Goal: Transaction & Acquisition: Download file/media

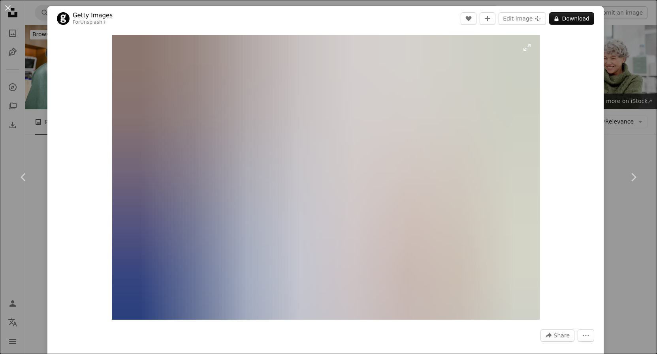
scroll to position [3062, 0]
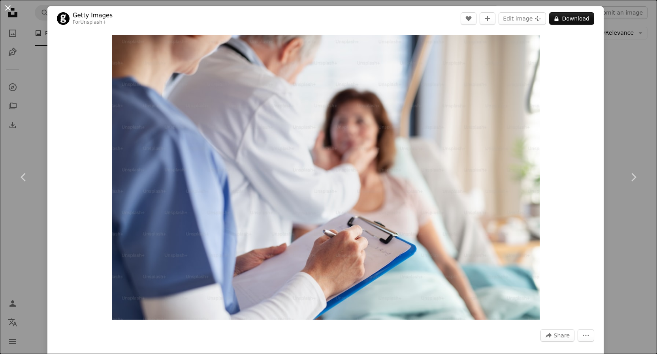
click at [7, 8] on button "An X shape" at bounding box center [7, 7] width 9 height 9
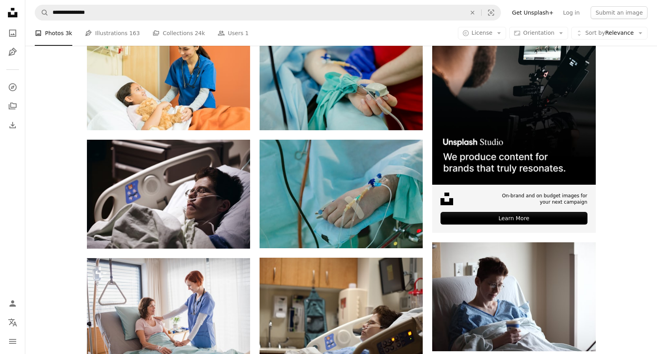
scroll to position [200, 0]
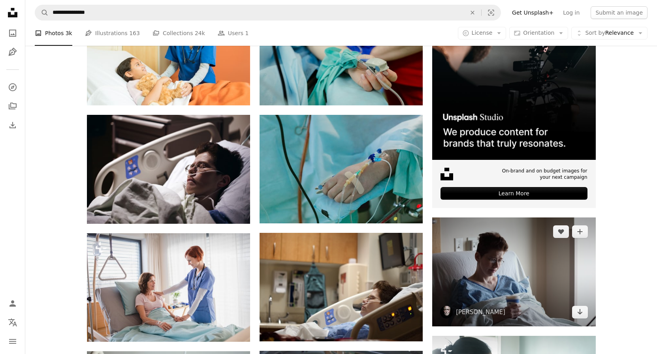
scroll to position [201, 0]
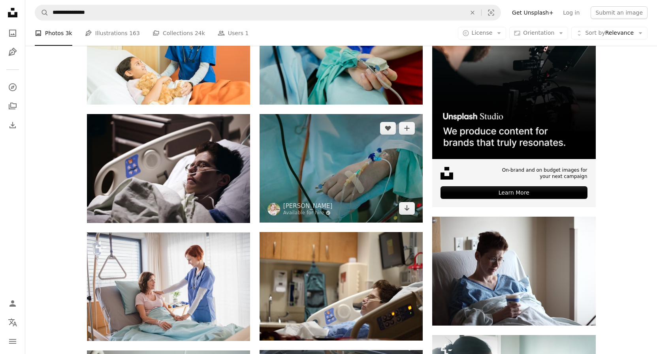
click at [365, 114] on img at bounding box center [341, 168] width 163 height 109
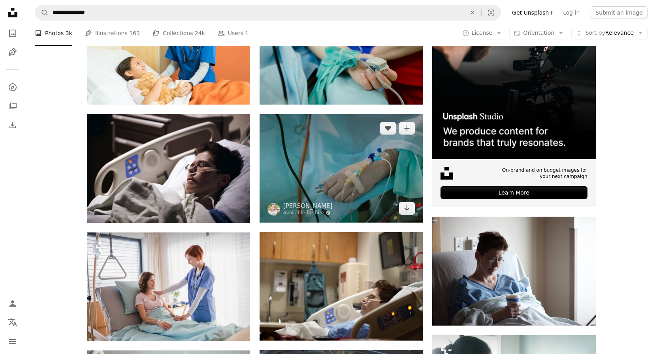
click at [350, 139] on img at bounding box center [341, 168] width 163 height 109
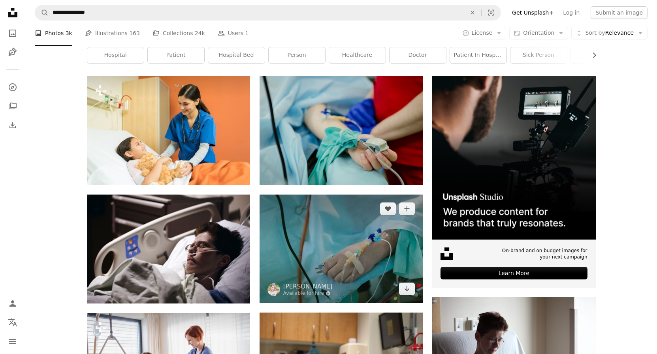
click at [350, 195] on img at bounding box center [341, 249] width 163 height 109
click at [346, 195] on img at bounding box center [341, 249] width 163 height 109
click at [274, 195] on img at bounding box center [341, 249] width 163 height 109
